Goal: Find specific page/section: Find specific page/section

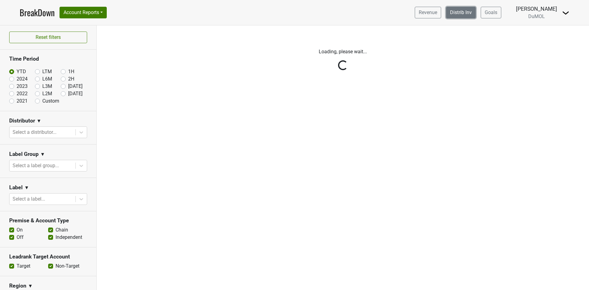
click at [474, 13] on link "Distrib Inv" at bounding box center [461, 13] width 30 height 12
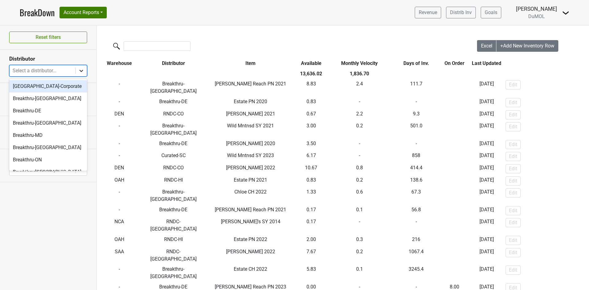
click at [82, 70] on icon at bounding box center [81, 71] width 6 height 6
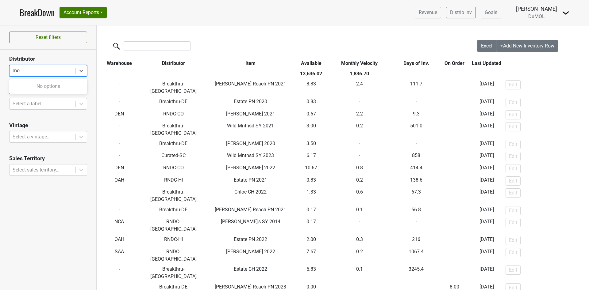
type input "m"
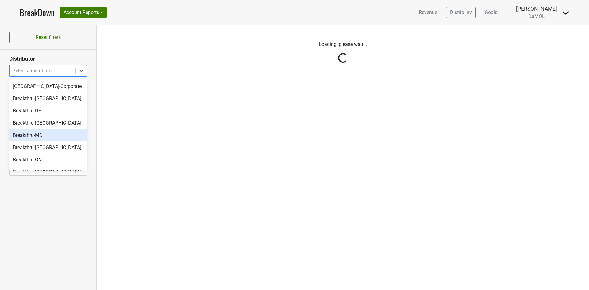
click at [216, 17] on nav "BreakDown Account Reports SuperRanker Map Award Progress Chain Compliance CRM N…" at bounding box center [294, 12] width 559 height 25
